Goal: Task Accomplishment & Management: Manage account settings

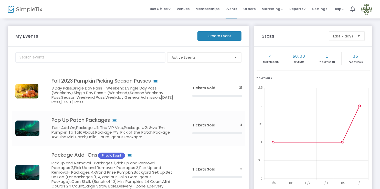
click at [368, 10] on img at bounding box center [367, 9] width 11 height 11
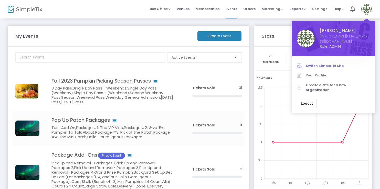
click at [322, 63] on span "Switch SimpleTix Site" at bounding box center [338, 65] width 64 height 5
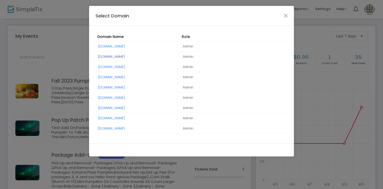
click at [125, 54] on link "[DOMAIN_NAME]" at bounding box center [111, 56] width 27 height 5
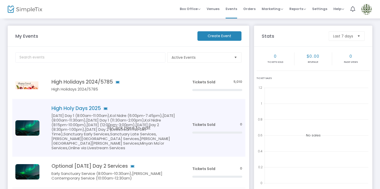
click at [123, 115] on h5 "[DATE] Day 1 (8:00am-11:00am),Kol Nidre (6:00pm-7:45pm),[DATE] (8:00am-11:30am)…" at bounding box center [114, 131] width 126 height 37
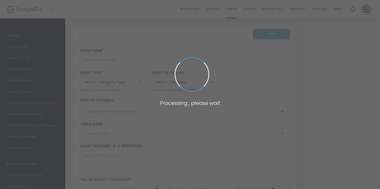
type input "High Holy Days 2025"
type textarea "text"
type input "Buy Tickets"
type input "[PERSON_NAME] of [PERSON_NAME]"
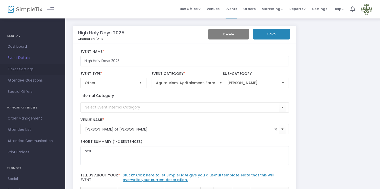
click at [35, 69] on span "Ticket Settings" at bounding box center [33, 69] width 50 height 7
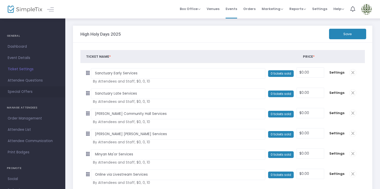
click at [38, 92] on span "Special Offers" at bounding box center [33, 91] width 50 height 7
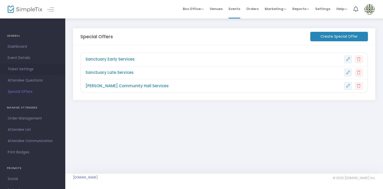
click at [31, 67] on span "Ticket Settings" at bounding box center [33, 69] width 50 height 7
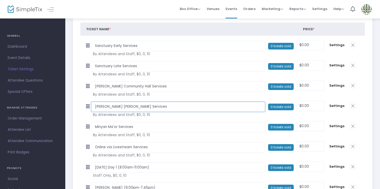
drag, startPoint x: 139, startPoint y: 107, endPoint x: 94, endPoint y: 107, distance: 44.3
click at [94, 107] on input "[PERSON_NAME] [PERSON_NAME] Services" at bounding box center [178, 106] width 174 height 11
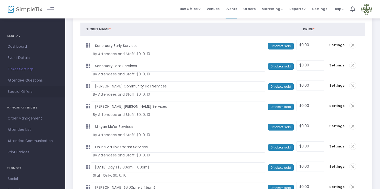
click at [30, 92] on span "Special Offers" at bounding box center [33, 91] width 50 height 7
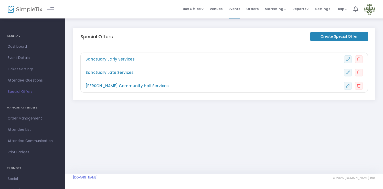
click at [327, 37] on m-button "Create Special Offer" at bounding box center [340, 36] width 58 height 9
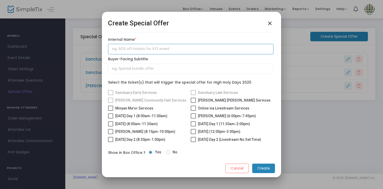
click at [169, 47] on input "text" at bounding box center [191, 49] width 166 height 11
paste input "[PERSON_NAME] [PERSON_NAME] Services"
type input "[PERSON_NAME] [PERSON_NAME] Services"
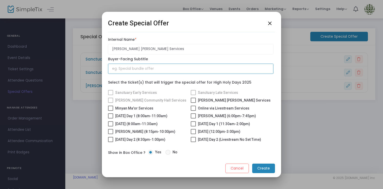
click at [166, 64] on input "text" at bounding box center [191, 69] width 166 height 11
paste input "[PERSON_NAME] [PERSON_NAME] Services"
type input "[PERSON_NAME] [PERSON_NAME] Services"
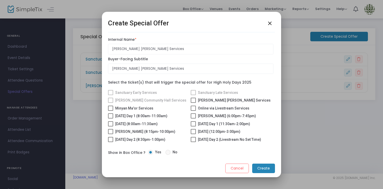
click at [193, 98] on span at bounding box center [193, 100] width 5 height 5
click at [193, 103] on input "[PERSON_NAME] [PERSON_NAME] Services" at bounding box center [193, 103] width 0 height 0
checkbox input "true"
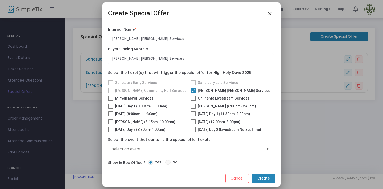
scroll to position [6, 0]
click at [190, 151] on span "select an event" at bounding box center [187, 148] width 150 height 5
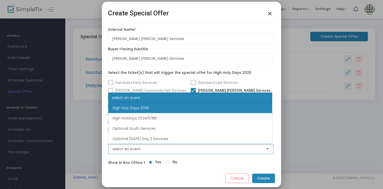
click at [198, 110] on li "High Holy Days 2025" at bounding box center [190, 108] width 164 height 10
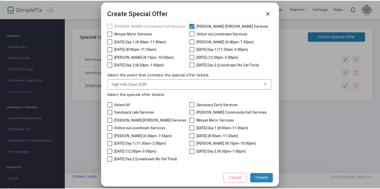
scroll to position [87, 0]
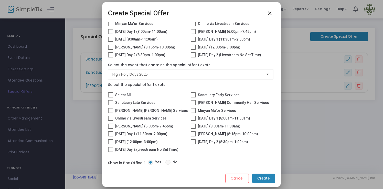
click at [197, 139] on label "[DATE] Day 2 (8:30pm-1:00pm)" at bounding box center [219, 142] width 57 height 6
click at [193, 144] on input "[DATE] Day 2 (8:30pm-1:00pm)" at bounding box center [193, 144] width 0 height 0
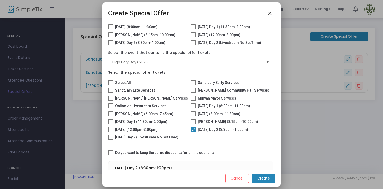
click at [191, 132] on span at bounding box center [193, 129] width 5 height 5
click at [193, 132] on input "[DATE] Day 2 (8:30pm-1:00pm)" at bounding box center [193, 132] width 0 height 0
checkbox input "false"
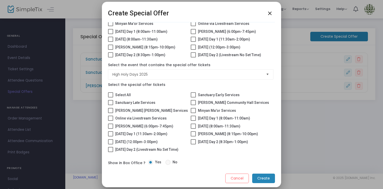
click at [183, 124] on mat-checkbox "[PERSON_NAME] (6:00pm-7:45pm)" at bounding box center [149, 127] width 83 height 8
drag, startPoint x: 183, startPoint y: 128, endPoint x: 116, endPoint y: 130, distance: 66.6
click at [116, 131] on mat-checkbox "[DATE] Day 1 (11:30am-2:00pm)" at bounding box center [149, 135] width 83 height 8
copy span "osh Hashanah Day 1 (11:30am-2:00pm)"
click at [238, 178] on m-button "Cancel" at bounding box center [237, 177] width 24 height 9
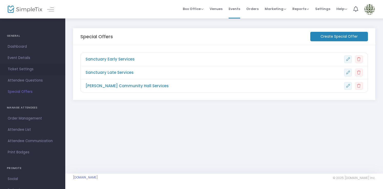
click at [27, 67] on span "Ticket Settings" at bounding box center [33, 69] width 50 height 7
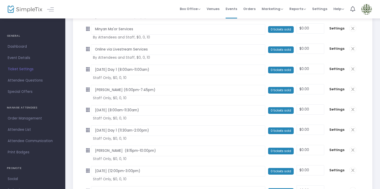
scroll to position [228, 0]
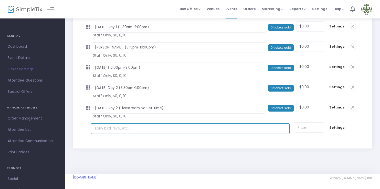
click at [109, 129] on input "text" at bounding box center [190, 128] width 199 height 11
paste input "osh Hashanah Day 1 (11:30am-2:00pm)"
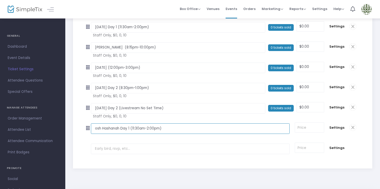
click at [94, 128] on input "osh Hashanah Day 1 (11:30am-2:00pm)" at bounding box center [190, 128] width 199 height 11
click at [161, 129] on input "[DATE] Day 1 (11:30am-2:00pm)" at bounding box center [190, 128] width 199 height 11
type input "[DATE] Day 1 (8:30pm - 1:00pm)"
click at [311, 125] on input at bounding box center [309, 127] width 29 height 10
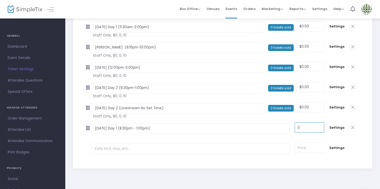
type input "$0.00"
click at [310, 139] on td at bounding box center [309, 147] width 34 height 19
click at [338, 127] on span "Settings" at bounding box center [336, 127] width 15 height 5
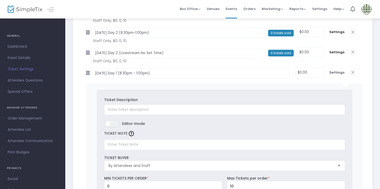
scroll to position [335, 0]
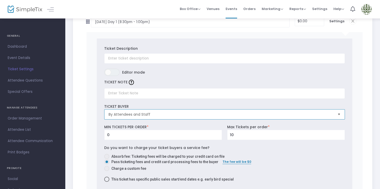
click at [327, 110] on span "By Attendees and Staff" at bounding box center [221, 114] width 229 height 10
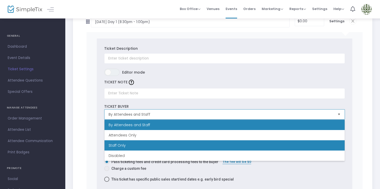
click at [309, 141] on li "Staff Only" at bounding box center [225, 145] width 240 height 10
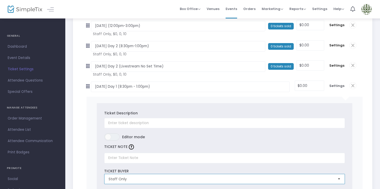
scroll to position [230, 0]
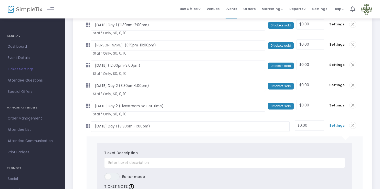
click at [342, 125] on span "Settings" at bounding box center [336, 125] width 15 height 5
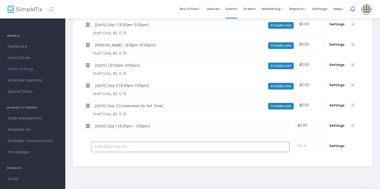
click at [103, 147] on input "text" at bounding box center [190, 146] width 199 height 11
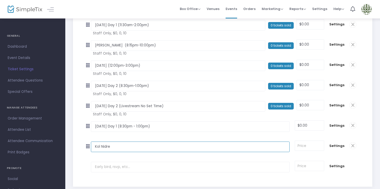
paste input "6:02pm-7:07pm"
type input "[PERSON_NAME] (6:02pm-7:07pm)"
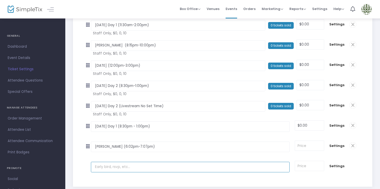
click at [161, 169] on input "text" at bounding box center [190, 167] width 199 height 11
paste input "9:00am-2:00pm"
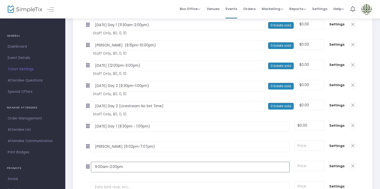
click at [94, 166] on input "9:00am-2:00pm" at bounding box center [190, 167] width 199 height 11
type input "[DATE] (9:00am-2:00pm"
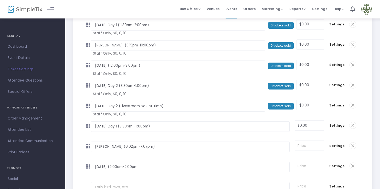
click at [111, 157] on td "[DATE] (9:00am-2:00pm Required." at bounding box center [191, 166] width 201 height 19
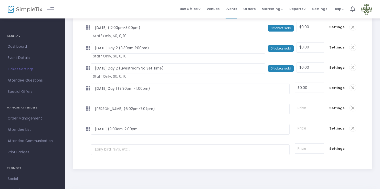
scroll to position [269, 0]
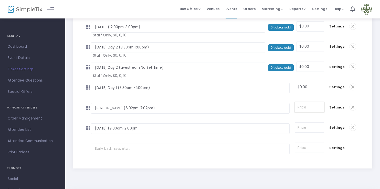
click at [310, 107] on input at bounding box center [309, 107] width 29 height 10
type input "$0.00"
click at [312, 128] on input at bounding box center [309, 127] width 29 height 10
type input "$0.00"
click at [301, 138] on tr "[DATE] (9:00am-2:00pm Required. $0.00 Required. Settings" at bounding box center [225, 128] width 276 height 20
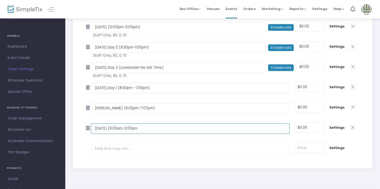
click at [165, 130] on input "[DATE] (9:00am-2:00pm" at bounding box center [190, 128] width 199 height 11
type input "[DATE] (9:00am-2:00pm)"
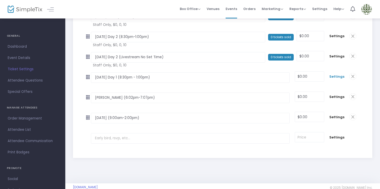
click at [338, 76] on span "Settings" at bounding box center [336, 76] width 15 height 5
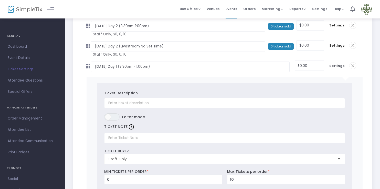
scroll to position [282, 0]
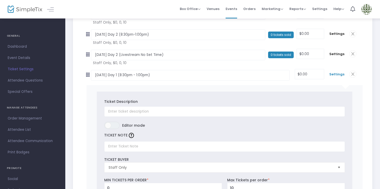
click at [342, 74] on span "Settings" at bounding box center [336, 74] width 15 height 5
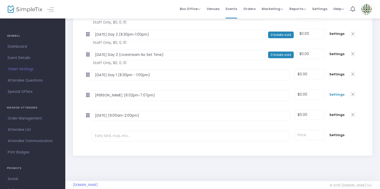
click at [338, 93] on span "Settings" at bounding box center [336, 94] width 15 height 5
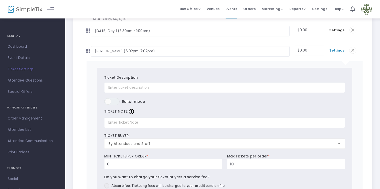
scroll to position [351, 0]
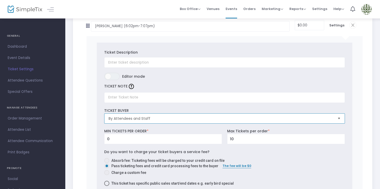
click at [327, 118] on span "By Attendees and Staff" at bounding box center [221, 118] width 225 height 5
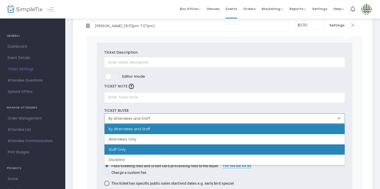
click at [321, 145] on li "Staff Only" at bounding box center [225, 149] width 240 height 10
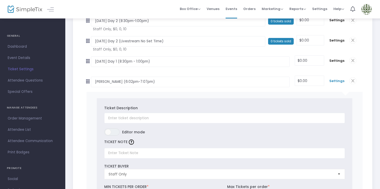
click at [340, 79] on span "Settings" at bounding box center [336, 80] width 15 height 5
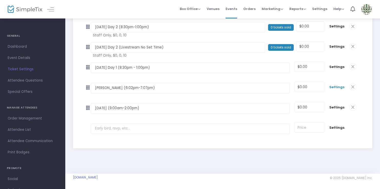
scroll to position [289, 0]
click at [340, 108] on span "Settings" at bounding box center [336, 107] width 15 height 5
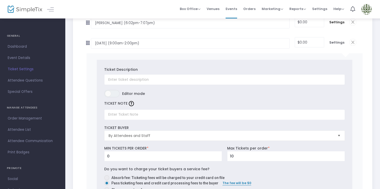
scroll to position [374, 0]
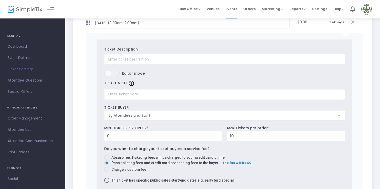
click at [339, 113] on span "Select" at bounding box center [339, 115] width 8 height 8
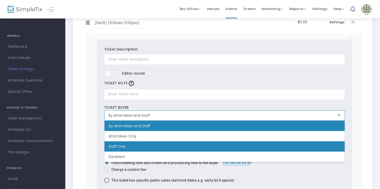
click at [328, 148] on li "Staff Only" at bounding box center [225, 146] width 240 height 10
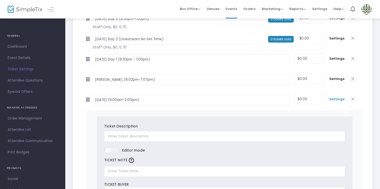
click at [338, 100] on span "Settings" at bounding box center [336, 99] width 15 height 5
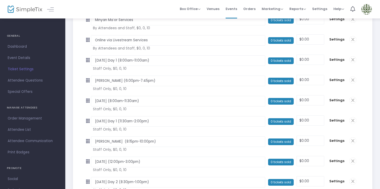
scroll to position [0, 0]
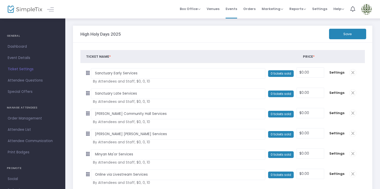
click at [356, 31] on button "Save" at bounding box center [347, 34] width 37 height 11
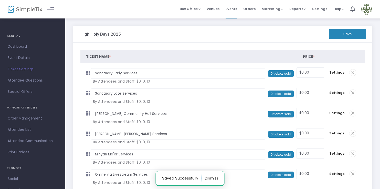
click at [356, 31] on button "Save" at bounding box center [347, 34] width 37 height 11
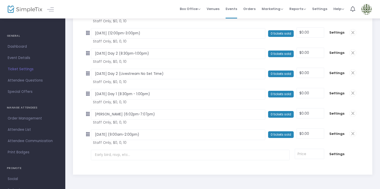
scroll to position [261, 0]
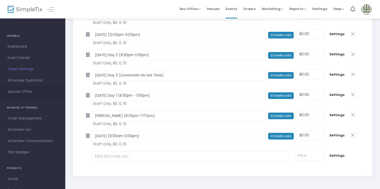
click at [30, 91] on span "Special Offers" at bounding box center [33, 91] width 50 height 7
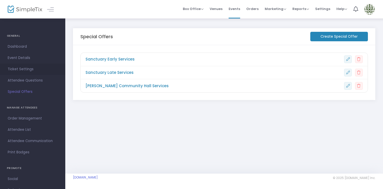
click at [25, 69] on span "Ticket Settings" at bounding box center [33, 69] width 50 height 7
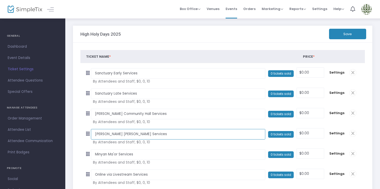
drag, startPoint x: 139, startPoint y: 137, endPoint x: 132, endPoint y: 136, distance: 7.7
click at [132, 136] on input "[PERSON_NAME] [PERSON_NAME] Services" at bounding box center [178, 134] width 174 height 11
click at [132, 135] on input "[PERSON_NAME] [PERSON_NAME] Services" at bounding box center [178, 134] width 174 height 11
drag, startPoint x: 135, startPoint y: 135, endPoint x: 93, endPoint y: 135, distance: 41.8
click at [93, 135] on input "[PERSON_NAME] [PERSON_NAME] Services" at bounding box center [178, 134] width 174 height 11
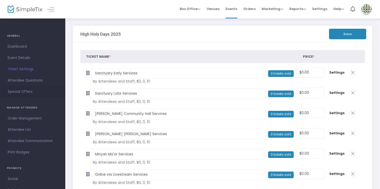
click at [20, 91] on span "Special Offers" at bounding box center [33, 91] width 50 height 7
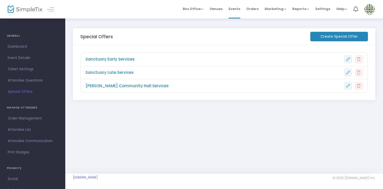
click at [321, 38] on m-button "Create Special Offer" at bounding box center [340, 36] width 58 height 9
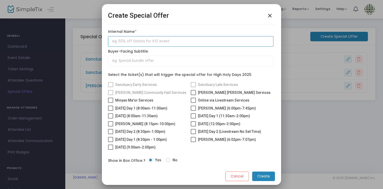
click at [148, 41] on input "text" at bounding box center [191, 41] width 166 height 11
paste input "[PERSON_NAME] [PERSON_NAME] Services"
type input "[PERSON_NAME] [PERSON_NAME] Services"
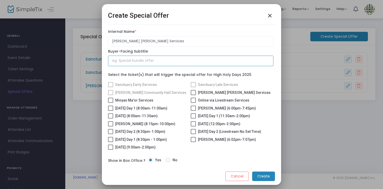
click at [146, 57] on input "text" at bounding box center [191, 61] width 166 height 11
paste input "[PERSON_NAME] [PERSON_NAME] Services"
type input "[PERSON_NAME] [PERSON_NAME] Services"
click at [193, 90] on span at bounding box center [193, 92] width 5 height 5
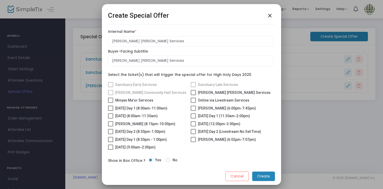
click at [193, 95] on input "[PERSON_NAME] [PERSON_NAME] Services" at bounding box center [193, 95] width 0 height 0
checkbox input "true"
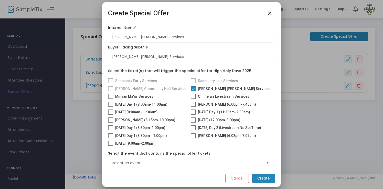
scroll to position [22, 0]
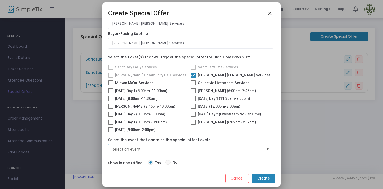
click at [181, 146] on span "select an event" at bounding box center [187, 149] width 154 height 10
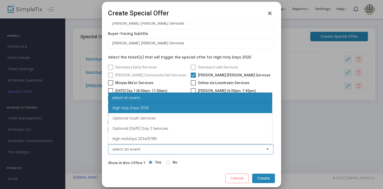
click at [183, 112] on li "High Holy Days 2025" at bounding box center [190, 108] width 164 height 10
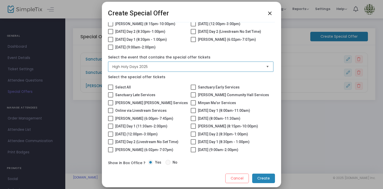
scroll to position [110, 0]
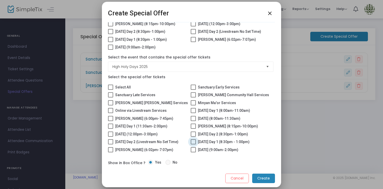
click at [193, 139] on span at bounding box center [193, 141] width 5 height 5
click at [193, 144] on input "[DATE] Day 1 (8:30pm - 1:00pm)" at bounding box center [193, 144] width 0 height 0
checkbox input "true"
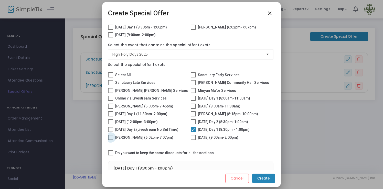
click at [111, 140] on span at bounding box center [110, 137] width 5 height 5
click at [111, 140] on input "[PERSON_NAME] (6:02pm-7:07pm)" at bounding box center [110, 140] width 0 height 0
checkbox input "true"
click at [197, 140] on label "[DATE] (9:00am-2:00pm)" at bounding box center [215, 137] width 48 height 6
click at [193, 140] on input "[DATE] (9:00am-2:00pm)" at bounding box center [193, 140] width 0 height 0
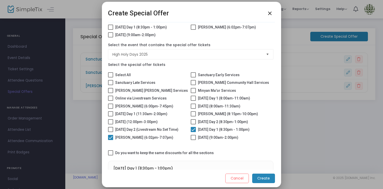
checkbox input "true"
click at [194, 124] on span at bounding box center [193, 121] width 5 height 5
click at [193, 125] on input "[DATE] Day 2 (8:30pm-1:00pm)" at bounding box center [193, 124] width 0 height 0
checkbox input "true"
click at [110, 155] on span at bounding box center [110, 152] width 5 height 5
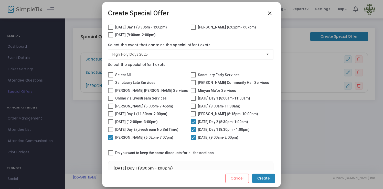
click at [110, 156] on input "Do you want to keep the same discounts for all the sections" at bounding box center [110, 155] width 0 height 0
checkbox input "true"
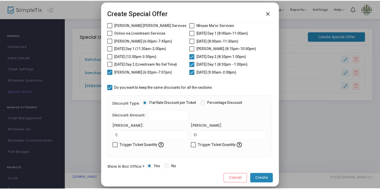
scroll to position [192, 0]
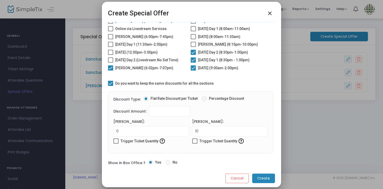
click at [204, 99] on span at bounding box center [204, 98] width 5 height 5
click at [204, 101] on input "Percentage Discount" at bounding box center [204, 101] width 0 height 0
radio input "true"
type input "0.00%"
click at [262, 179] on m-button "Create" at bounding box center [263, 177] width 23 height 9
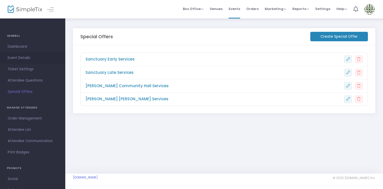
click at [29, 56] on span "Event Details" at bounding box center [33, 58] width 50 height 7
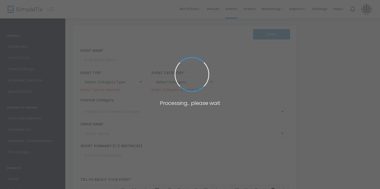
type input "High Holy Days 2025"
type textarea "text"
type input "Buy Tickets"
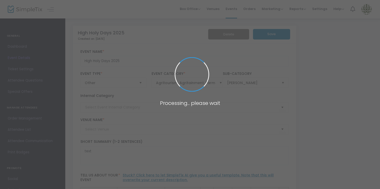
type input "[PERSON_NAME] of [PERSON_NAME]"
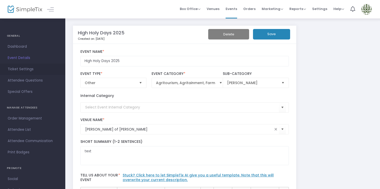
click at [30, 69] on span "Ticket Settings" at bounding box center [33, 69] width 50 height 7
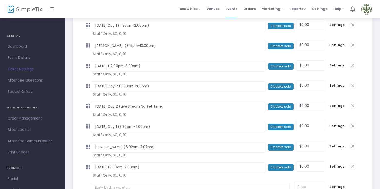
scroll to position [289, 0]
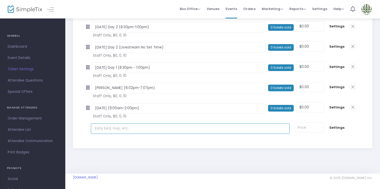
click at [169, 129] on input "text" at bounding box center [190, 128] width 199 height 11
paste input "9:00am-1:30pm"
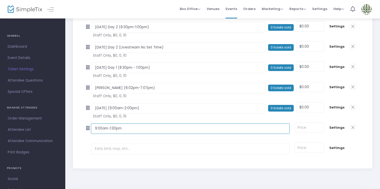
type input "9:00am-1:30pm"
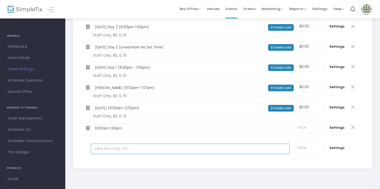
click at [162, 150] on input "text" at bounding box center [190, 148] width 199 height 11
paste input "9:00am-1:30pm"
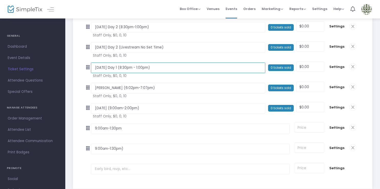
scroll to position [0, 0]
drag, startPoint x: 132, startPoint y: 68, endPoint x: 89, endPoint y: 70, distance: 43.6
click at [89, 70] on tr "[DATE] Day 1 (8:30pm - 1:00pm) Required. 0 tickets sold $0.00 Required. null Se…" at bounding box center [225, 67] width 276 height 20
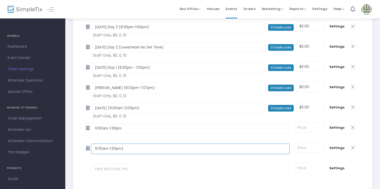
click at [92, 149] on input "9:00am-1:30pm)" at bounding box center [190, 148] width 199 height 11
paste input "[DATE] Day 1"
type input "[DATE] Day 1 (9:00am-1:30pm)"
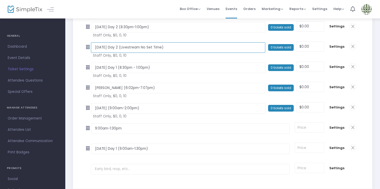
drag, startPoint x: 132, startPoint y: 47, endPoint x: 94, endPoint y: 47, distance: 38.4
click at [94, 47] on input "[DATE] Day 2 (Livestream No Set Time)" at bounding box center [178, 47] width 174 height 11
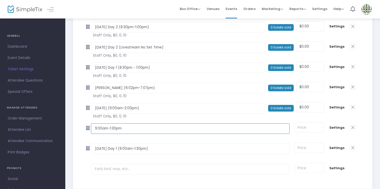
click at [94, 128] on input "9:00am-1:30pm" at bounding box center [190, 128] width 199 height 11
paste input "[DATE] Day 2"
type input "[DATE] Day 2 (9:00am-1:30pm)"
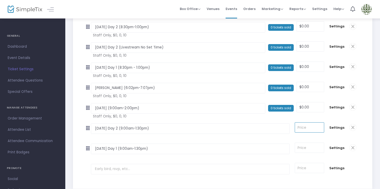
click at [305, 130] on input at bounding box center [309, 127] width 29 height 10
type input "$0.00"
click at [306, 149] on input at bounding box center [309, 148] width 29 height 10
type input "$0.00"
click at [299, 156] on td "$0.00 Required." at bounding box center [309, 147] width 34 height 19
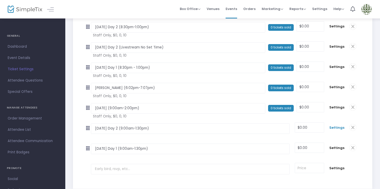
click at [337, 126] on span "Settings" at bounding box center [336, 127] width 15 height 5
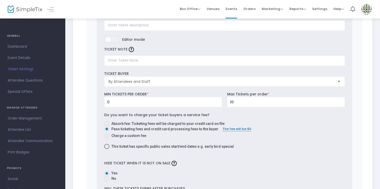
scroll to position [429, 0]
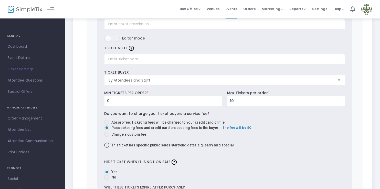
click at [339, 79] on span "Select" at bounding box center [339, 80] width 8 height 8
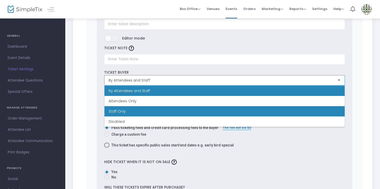
click at [318, 110] on li "Staff Only" at bounding box center [225, 111] width 240 height 10
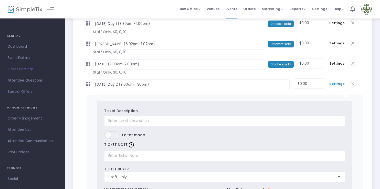
click at [339, 81] on span "Settings" at bounding box center [336, 83] width 15 height 5
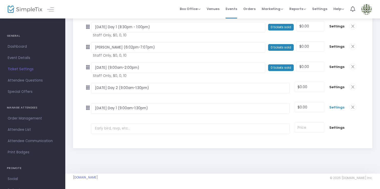
click at [338, 106] on span "Settings" at bounding box center [336, 107] width 15 height 5
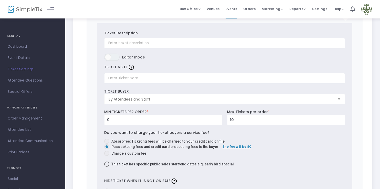
scroll to position [431, 0]
click at [319, 97] on span "By Attendees and Staff" at bounding box center [221, 98] width 225 height 5
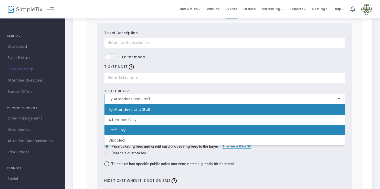
click at [302, 134] on li "Staff Only" at bounding box center [225, 130] width 240 height 10
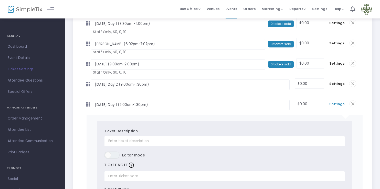
click at [341, 104] on span "Settings" at bounding box center [336, 103] width 15 height 5
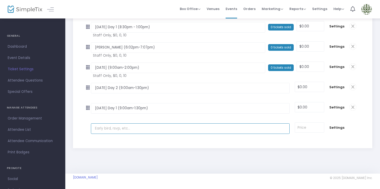
click at [123, 128] on input "text" at bounding box center [190, 128] width 199 height 11
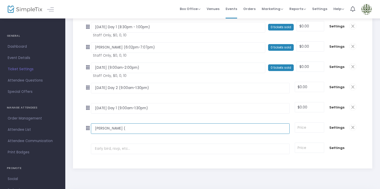
paste input "5:50pm-8:10pm"
type input "[PERSON_NAME] (5:50pm-8:10pm)"
click at [304, 126] on input at bounding box center [309, 127] width 29 height 10
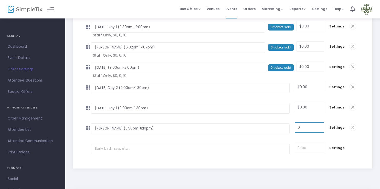
type input "$0.00"
click at [294, 137] on tr "[PERSON_NAME] (5:50pm-8:10pm) Required. $0.00 Required. Settings" at bounding box center [225, 128] width 276 height 20
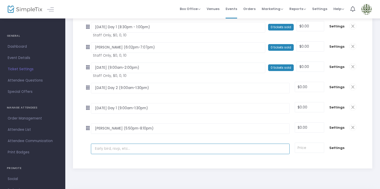
click at [135, 150] on input "text" at bounding box center [190, 148] width 199 height 11
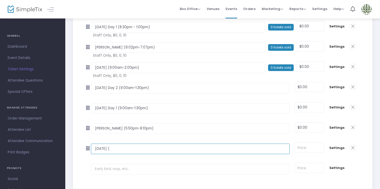
paste input "9:00am-2:15pm"
type input "[DATE] (9:00am-2:15pm)"
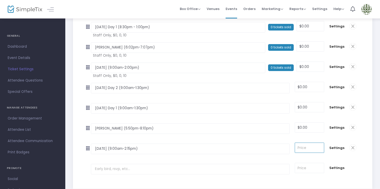
click at [307, 146] on input at bounding box center [309, 148] width 29 height 10
click at [307, 147] on input "0" at bounding box center [309, 148] width 29 height 10
type input "$0.00"
click at [306, 155] on td "$0.00 Required." at bounding box center [309, 147] width 34 height 19
click at [339, 87] on span "Settings" at bounding box center [336, 87] width 15 height 5
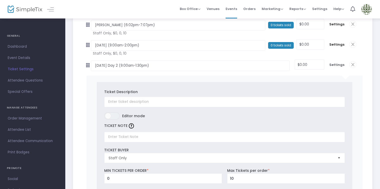
scroll to position [355, 0]
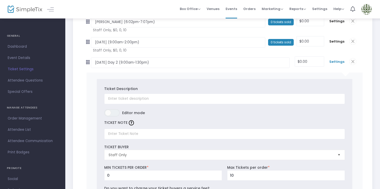
click at [342, 60] on span "Settings" at bounding box center [336, 61] width 15 height 5
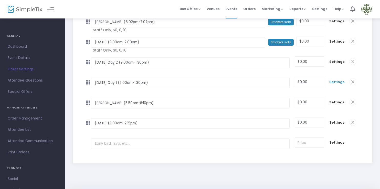
click at [339, 83] on span "Settings" at bounding box center [336, 81] width 15 height 5
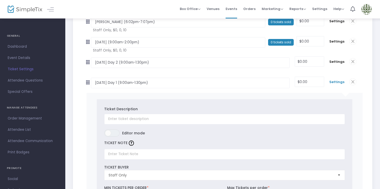
click at [339, 80] on span "Settings" at bounding box center [336, 81] width 15 height 5
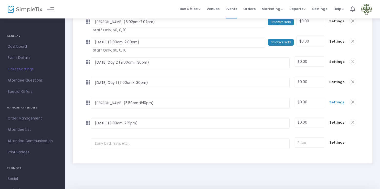
click at [339, 103] on span "Settings" at bounding box center [336, 102] width 15 height 5
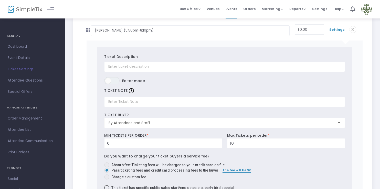
scroll to position [447, 0]
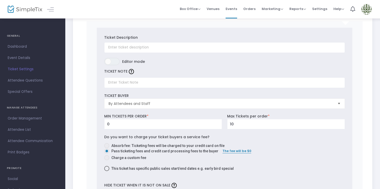
click at [336, 104] on span "Select" at bounding box center [339, 103] width 8 height 8
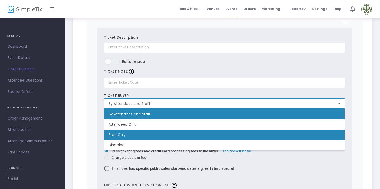
click at [327, 132] on li "Staff Only" at bounding box center [225, 134] width 240 height 10
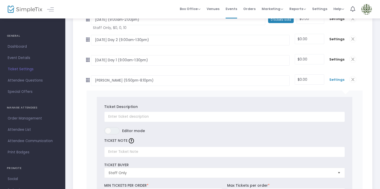
click at [337, 79] on span "Settings" at bounding box center [336, 79] width 15 height 5
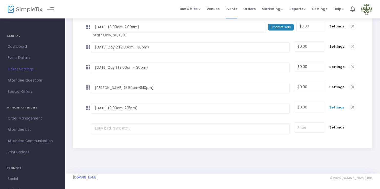
click at [341, 108] on span "Settings" at bounding box center [336, 107] width 15 height 5
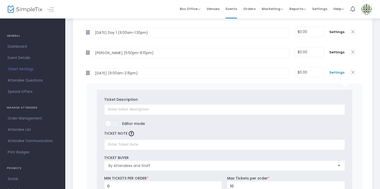
scroll to position [446, 0]
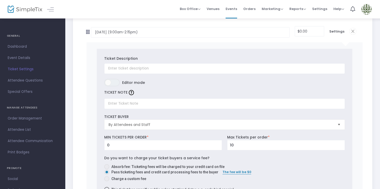
click at [336, 121] on span "Select" at bounding box center [339, 124] width 8 height 8
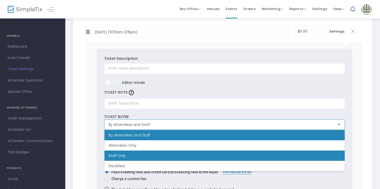
click at [327, 153] on li "Staff Only" at bounding box center [225, 155] width 240 height 10
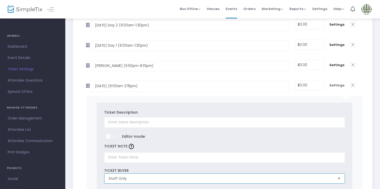
scroll to position [390, 0]
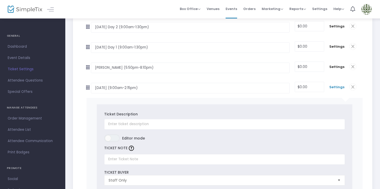
click at [339, 87] on span "Settings" at bounding box center [336, 87] width 15 height 5
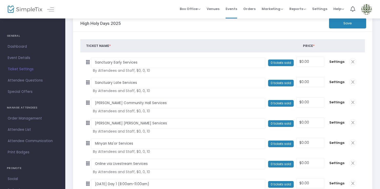
scroll to position [0, 0]
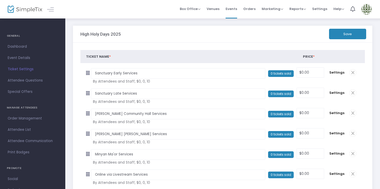
click at [358, 37] on button "Save" at bounding box center [347, 34] width 37 height 11
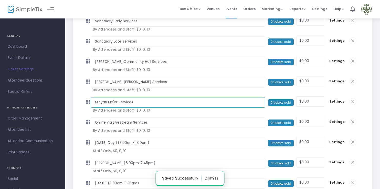
drag, startPoint x: 139, startPoint y: 103, endPoint x: 90, endPoint y: 104, distance: 48.7
click at [90, 104] on tr "Minyan Ma'or Services Required. 0 tickets sold $0.00 Required. null Settings nu…" at bounding box center [225, 102] width 276 height 20
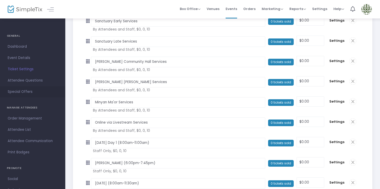
click at [21, 91] on span "Special Offers" at bounding box center [33, 91] width 50 height 7
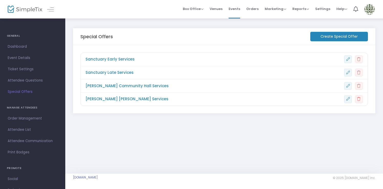
click at [318, 37] on m-button "Create Special Offer" at bounding box center [340, 36] width 58 height 9
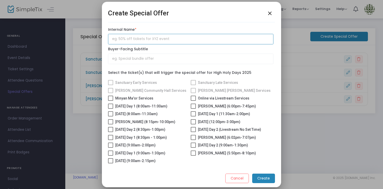
click at [155, 42] on input "text" at bounding box center [191, 39] width 166 height 11
paste input "Minyan Ma'or Services"
type input "Minyan Ma'or Services"
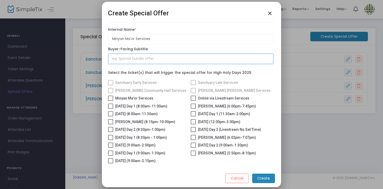
click at [149, 61] on input "text" at bounding box center [191, 59] width 166 height 11
paste input "Minyan Ma'or Services"
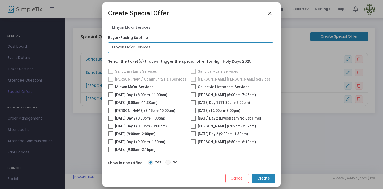
type input "Minyan Ma'or Services"
click at [111, 84] on span at bounding box center [110, 86] width 5 height 5
click at [111, 89] on input "Minyan Ma'or Services" at bounding box center [110, 89] width 0 height 0
checkbox input "true"
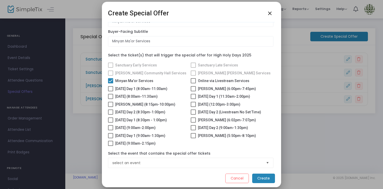
scroll to position [37, 0]
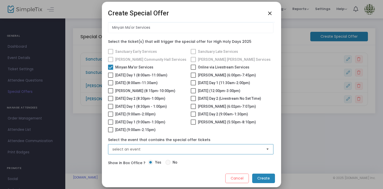
click at [165, 150] on span "select an event" at bounding box center [187, 149] width 150 height 5
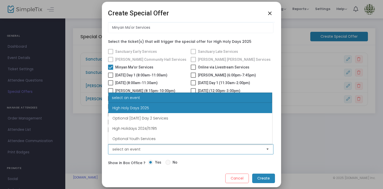
click at [179, 110] on li "High Holy Days 2025" at bounding box center [190, 108] width 164 height 10
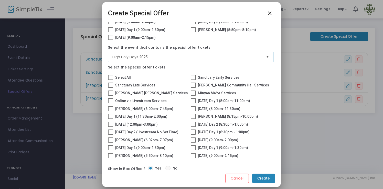
scroll to position [141, 0]
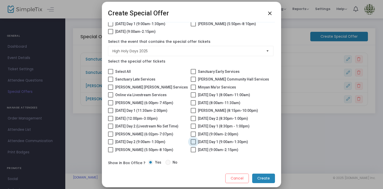
click at [191, 141] on span at bounding box center [193, 141] width 5 height 5
click at [193, 144] on input "[DATE] Day 1 (9:00am-1:30pm)" at bounding box center [193, 144] width 0 height 0
checkbox input "true"
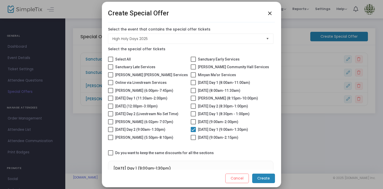
click at [112, 132] on span at bounding box center [110, 129] width 5 height 5
click at [111, 132] on input "[DATE] Day 2 (9:00am-1:30pm)" at bounding box center [110, 132] width 0 height 0
checkbox input "true"
click at [111, 140] on span at bounding box center [110, 137] width 5 height 5
click at [111, 140] on input "[PERSON_NAME] (5:50pm-8:10pm)" at bounding box center [110, 140] width 0 height 0
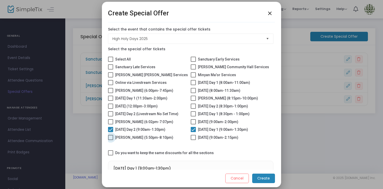
checkbox input "true"
click at [197, 140] on label "[DATE] (9:00am-2:15pm)" at bounding box center [215, 137] width 48 height 6
click at [193, 140] on input "[DATE] (9:00am-2:15pm)" at bounding box center [193, 140] width 0 height 0
checkbox input "true"
click at [109, 155] on span at bounding box center [110, 152] width 5 height 5
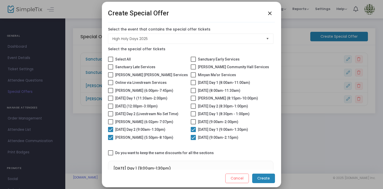
click at [110, 156] on input "Do you want to keep the same discounts for all the sections" at bounding box center [110, 155] width 0 height 0
click at [109, 155] on span at bounding box center [110, 152] width 5 height 5
click at [110, 156] on input "Do you want to keep the same discounts for all the sections" at bounding box center [110, 155] width 0 height 0
click at [109, 155] on span at bounding box center [110, 152] width 5 height 5
click at [110, 156] on input "Do you want to keep the same discounts for all the sections" at bounding box center [110, 155] width 0 height 0
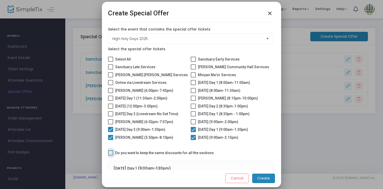
checkbox input "true"
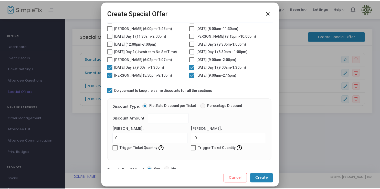
scroll to position [219, 0]
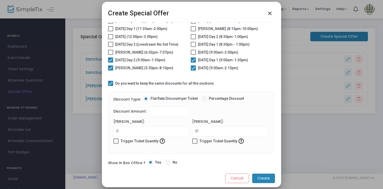
click at [207, 101] on span "Percentage Discount" at bounding box center [225, 98] width 37 height 5
click at [204, 101] on input "Percentage Discount" at bounding box center [204, 101] width 0 height 0
radio input "true"
click at [269, 181] on m-button "Create" at bounding box center [263, 177] width 23 height 9
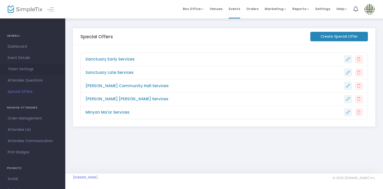
click at [17, 67] on span "Ticket Settings" at bounding box center [33, 69] width 50 height 7
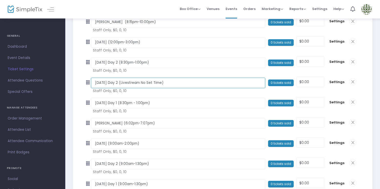
drag, startPoint x: 183, startPoint y: 83, endPoint x: 88, endPoint y: 85, distance: 95.1
click at [88, 85] on tr "[DATE] Day 2 (Livestream No Set Time) Required. 0 tickets sold $0.00 Required. …" at bounding box center [225, 83] width 276 height 20
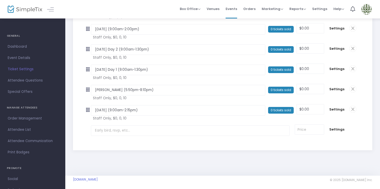
scroll to position [370, 0]
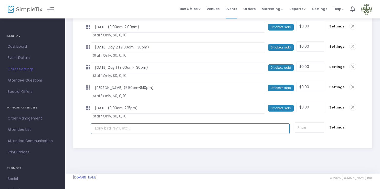
click at [142, 129] on input "text" at bounding box center [190, 128] width 199 height 11
paste input "[DATE] Day 2 (Livestream No Set Time)"
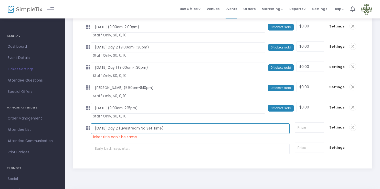
click at [132, 128] on input "[DATE] Day 2 (Livestream No Set Time)" at bounding box center [190, 128] width 199 height 11
type input "[DATE] Day 1 (Livestream No Set Time)"
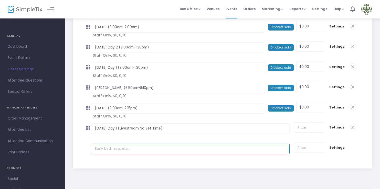
click at [117, 152] on input "text" at bounding box center [190, 148] width 199 height 11
paste input "[DATE] Day 2 (Livestream No Set Time)"
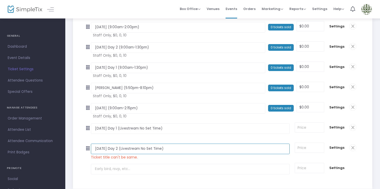
drag, startPoint x: 133, startPoint y: 149, endPoint x: 71, endPoint y: 150, distance: 61.2
type input "[PERSON_NAME] (Livestream No Set Time)"
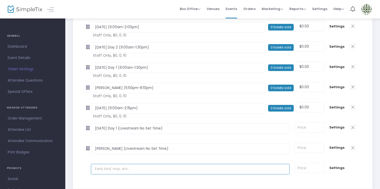
click at [113, 170] on input "text" at bounding box center [190, 169] width 199 height 11
paste input "[DATE] Day 2 (Livestream No Set Time)"
click at [155, 169] on input "[DATE] [DATE] Day 2 (Livestream No Set Time)" at bounding box center [190, 169] width 199 height 11
type input "[DATE] (Livestream No Set Time)"
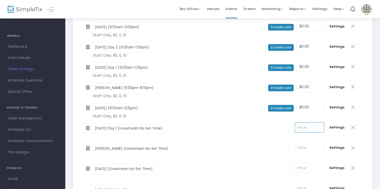
click at [319, 127] on input at bounding box center [309, 127] width 29 height 10
type input "0"
click at [316, 146] on input at bounding box center [309, 148] width 29 height 10
type input "0"
click at [315, 162] on td "Required." at bounding box center [309, 168] width 34 height 19
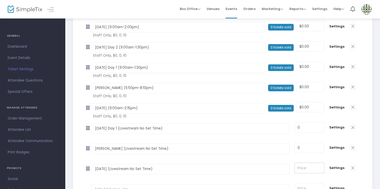
click at [312, 166] on input at bounding box center [309, 168] width 29 height 10
type input "0"
click at [325, 134] on td "0 Required." at bounding box center [309, 127] width 34 height 19
click at [337, 126] on span "Settings" at bounding box center [336, 127] width 15 height 5
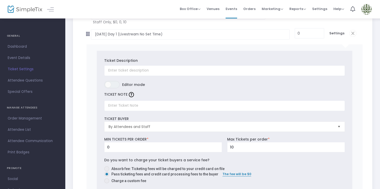
scroll to position [467, 0]
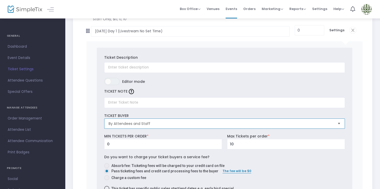
click at [334, 124] on span "By Attendees and Staff" at bounding box center [221, 124] width 229 height 10
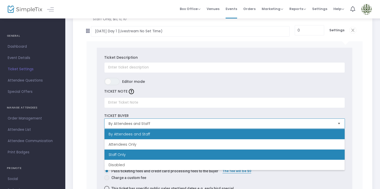
click at [321, 152] on li "Staff Only" at bounding box center [225, 154] width 240 height 10
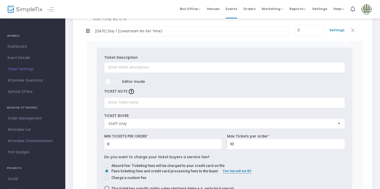
click at [342, 28] on span "Settings" at bounding box center [336, 30] width 15 height 5
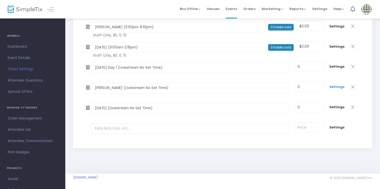
click at [338, 87] on span "Settings" at bounding box center [336, 86] width 15 height 5
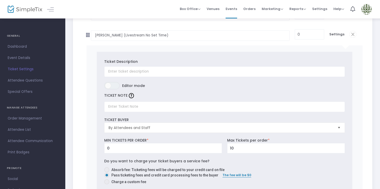
scroll to position [485, 0]
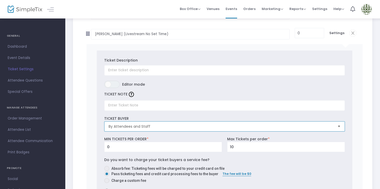
click at [328, 126] on span "By Attendees and Staff" at bounding box center [221, 126] width 225 height 5
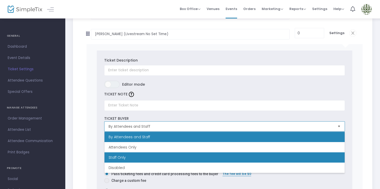
click at [316, 157] on li "Staff Only" at bounding box center [225, 157] width 240 height 10
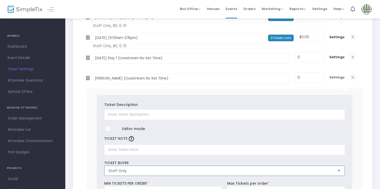
scroll to position [439, 0]
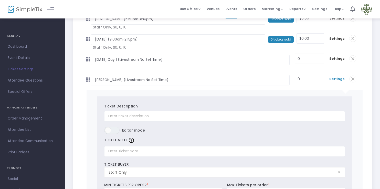
click at [338, 80] on span "Settings" at bounding box center [336, 78] width 15 height 5
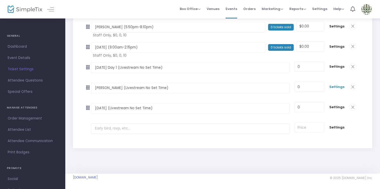
scroll to position [431, 0]
click at [339, 109] on span "Settings" at bounding box center [336, 107] width 15 height 5
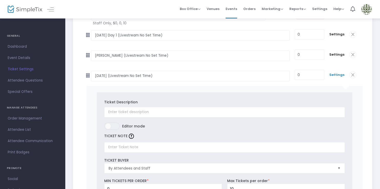
scroll to position [482, 0]
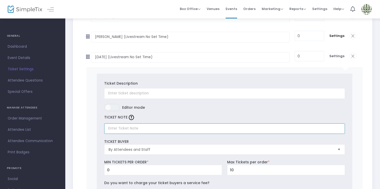
click at [332, 130] on input "text" at bounding box center [224, 128] width 241 height 11
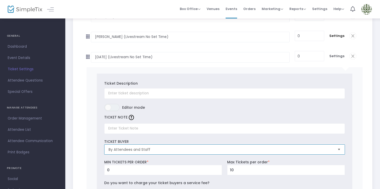
click at [328, 150] on span "By Attendees and Staff" at bounding box center [221, 149] width 225 height 5
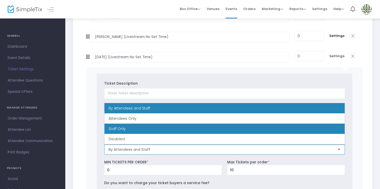
click at [324, 129] on li "Staff Only" at bounding box center [225, 128] width 240 height 10
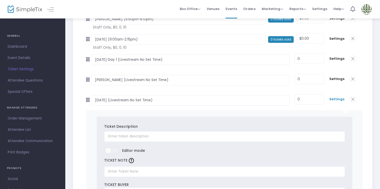
click at [341, 98] on span "Settings" at bounding box center [336, 99] width 15 height 5
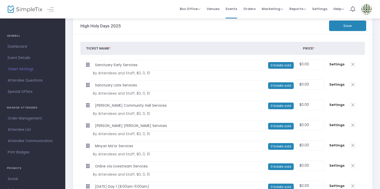
scroll to position [0, 0]
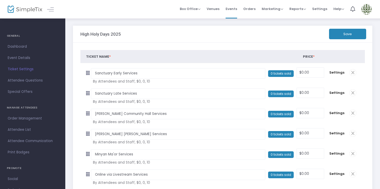
click at [356, 35] on button "Save" at bounding box center [347, 34] width 37 height 11
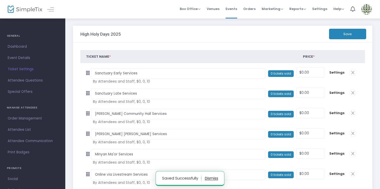
click at [344, 32] on button "Save" at bounding box center [347, 34] width 37 height 11
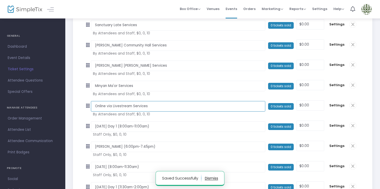
drag, startPoint x: 157, startPoint y: 105, endPoint x: 89, endPoint y: 107, distance: 68.4
click at [89, 107] on tr "Online via Livestream Services Required. 0 tickets sold $0.00 Required. null Se…" at bounding box center [225, 106] width 276 height 20
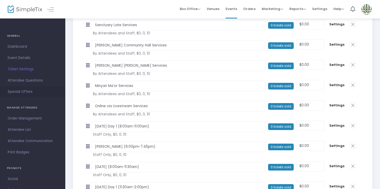
click at [28, 89] on span "Special Offers" at bounding box center [33, 91] width 50 height 7
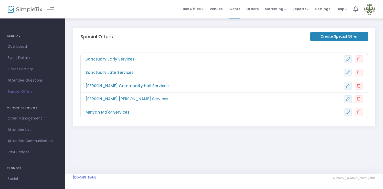
click at [318, 37] on m-button "Create Special Offer" at bounding box center [340, 36] width 58 height 9
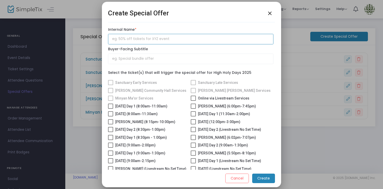
click at [142, 42] on input "text" at bounding box center [191, 39] width 166 height 11
paste input "Online via Livestream Services"
type input "Online via Livestream Services"
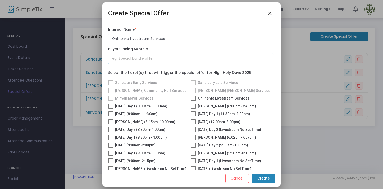
click at [137, 60] on input "text" at bounding box center [191, 59] width 166 height 11
paste input "Online via Livestream Services"
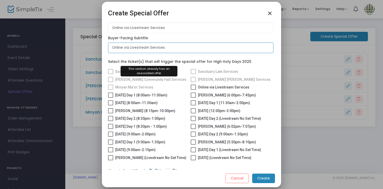
scroll to position [12, 0]
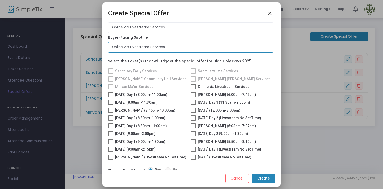
type input "Online via Livestream Services"
click at [192, 86] on span at bounding box center [193, 86] width 5 height 5
click at [193, 89] on input "Online via Livestream Services" at bounding box center [193, 89] width 0 height 0
checkbox input "true"
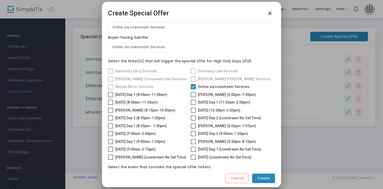
scroll to position [51, 0]
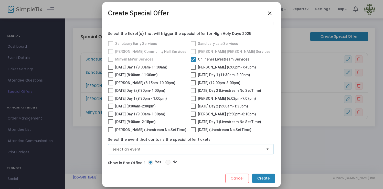
click at [145, 149] on span "select an event" at bounding box center [187, 149] width 150 height 5
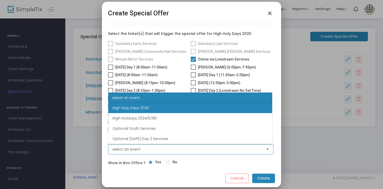
click at [167, 107] on li "High Holy Days 2025" at bounding box center [190, 108] width 164 height 10
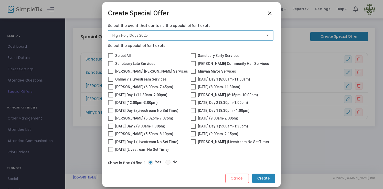
scroll to position [177, 0]
click at [111, 139] on span at bounding box center [110, 141] width 5 height 5
click at [111, 144] on input "[DATE] Day 1 (Livestream No Set Time)" at bounding box center [110, 144] width 0 height 0
checkbox input "true"
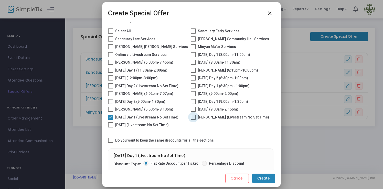
click at [192, 120] on span at bounding box center [193, 117] width 5 height 5
click at [193, 120] on input "[PERSON_NAME] (Livestream No Set Time)" at bounding box center [193, 120] width 0 height 0
checkbox input "true"
click at [108, 127] on span at bounding box center [110, 124] width 5 height 5
click at [110, 128] on input "[DATE] (Livestream No Set Time)" at bounding box center [110, 127] width 0 height 0
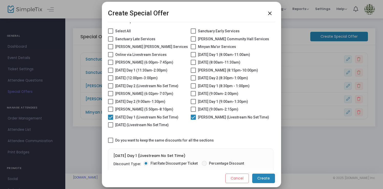
checkbox input "true"
click at [109, 89] on label "[DATE] Day 2 (Livestream No Set Time)" at bounding box center [143, 86] width 70 height 6
click at [110, 89] on input "[DATE] Day 2 (Livestream No Set Time)" at bounding box center [110, 88] width 0 height 0
checkbox input "true"
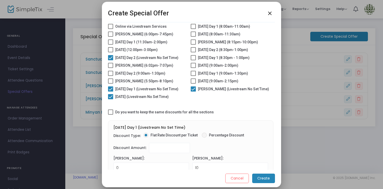
scroll to position [198, 0]
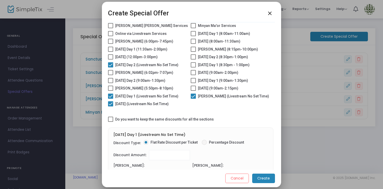
click at [112, 122] on span at bounding box center [110, 119] width 5 height 5
click at [111, 122] on input "Do you want to keep the same discounts for all the sections" at bounding box center [110, 122] width 0 height 0
checkbox input "true"
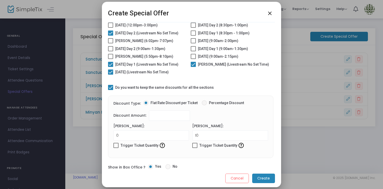
scroll to position [259, 0]
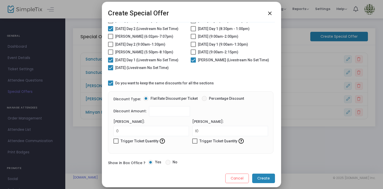
click at [203, 98] on span at bounding box center [204, 98] width 5 height 5
click at [204, 101] on input "Percentage Discount" at bounding box center [204, 101] width 0 height 0
radio input "true"
click at [270, 180] on m-button "Create" at bounding box center [263, 177] width 23 height 9
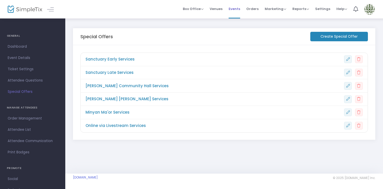
click at [237, 9] on span "Events" at bounding box center [235, 8] width 12 height 13
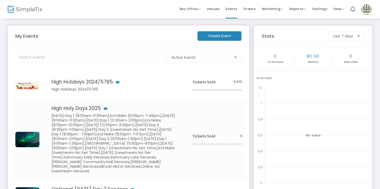
click at [368, 11] on img at bounding box center [367, 9] width 11 height 11
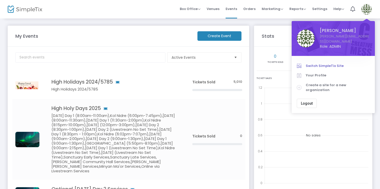
click at [332, 63] on span "Switch SimpleTix Site" at bounding box center [338, 65] width 64 height 5
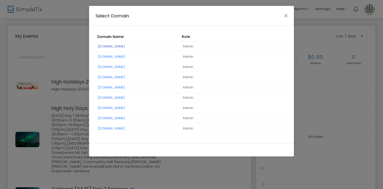
click at [122, 46] on link "[DOMAIN_NAME]" at bounding box center [111, 46] width 27 height 5
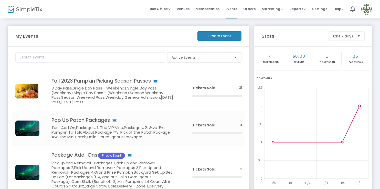
click at [366, 6] on img at bounding box center [367, 9] width 11 height 11
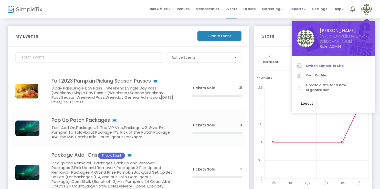
click at [327, 63] on span "Switch SimpleTix Site" at bounding box center [338, 65] width 64 height 5
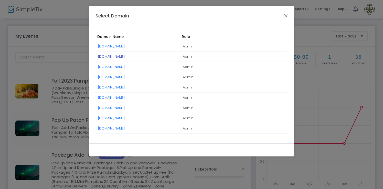
click at [125, 55] on link "[DOMAIN_NAME]" at bounding box center [111, 56] width 27 height 5
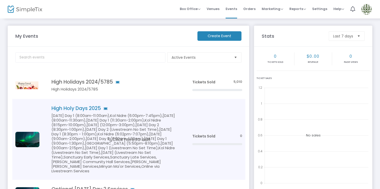
click at [124, 138] on span "Click here to edit" at bounding box center [129, 139] width 43 height 7
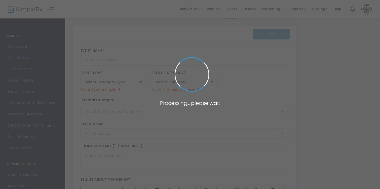
type input "High Holy Days 2025"
type textarea "text"
type input "Buy Tickets"
type input "[PERSON_NAME] of [PERSON_NAME]"
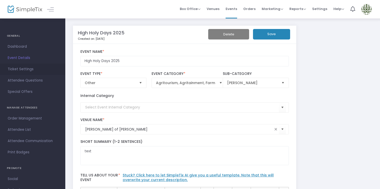
click at [34, 72] on span "Ticket Settings" at bounding box center [33, 69] width 50 height 7
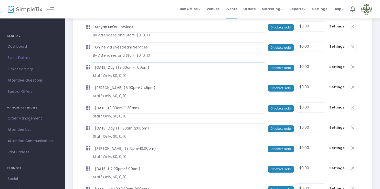
drag, startPoint x: 132, startPoint y: 68, endPoint x: 88, endPoint y: 70, distance: 44.4
click at [88, 70] on tr "Rosh Hashanah Day 1 (8:00am-11:00am) Required. 0 tickets sold $0.00 Required. n…" at bounding box center [225, 67] width 276 height 20
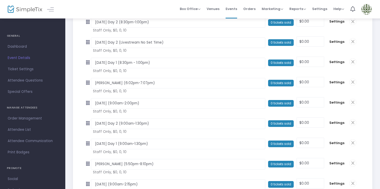
scroll to position [301, 0]
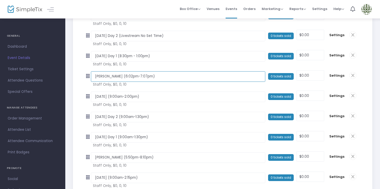
drag, startPoint x: 110, startPoint y: 75, endPoint x: 92, endPoint y: 75, distance: 18.2
click at [92, 75] on input "[PERSON_NAME] (6:02pm-7:07pm)" at bounding box center [178, 76] width 174 height 11
click at [120, 107] on td "Rosh Hashanah Day 2 (9:00am-1:30pm) Required." at bounding box center [179, 116] width 177 height 19
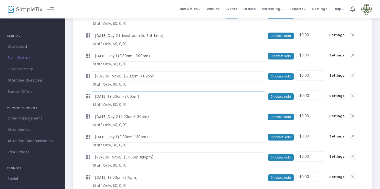
scroll to position [0, 0]
drag, startPoint x: 114, startPoint y: 97, endPoint x: 94, endPoint y: 98, distance: 20.5
click at [94, 98] on input "[DATE] (9:00am-2:00pm)" at bounding box center [178, 96] width 174 height 11
